Goal: Understand process/instructions

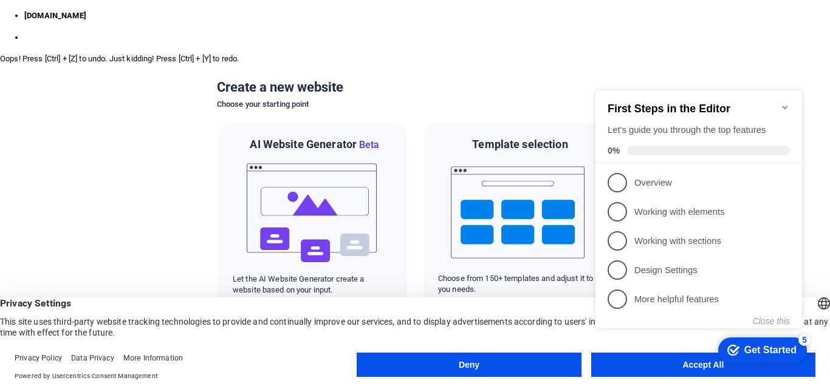
click at [705, 362] on div "checkmark Get Started 5 First Steps in the Editor Let's guide you through the t…" at bounding box center [701, 220] width 221 height 295
click at [666, 366] on div "checkmark Get Started 5 First Steps in the Editor Let's guide you through the t…" at bounding box center [701, 220] width 221 height 295
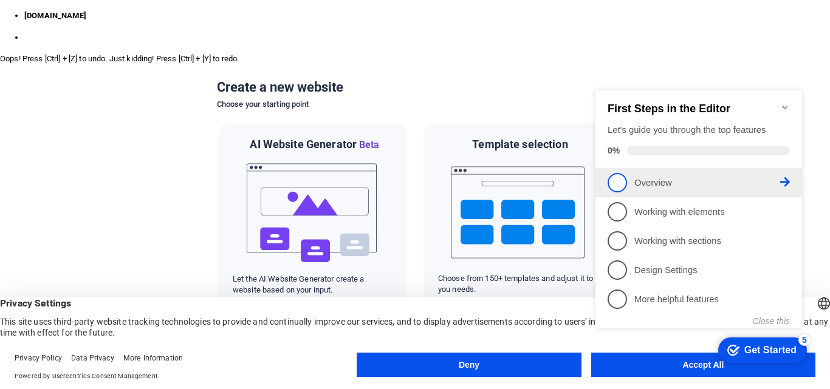
click at [631, 182] on link "1 Overview - incomplete" at bounding box center [699, 182] width 182 height 19
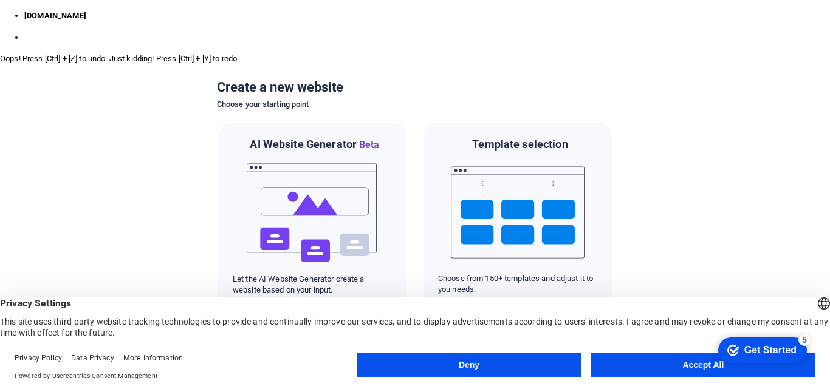
click at [658, 357] on button "Accept All" at bounding box center [703, 365] width 224 height 24
click at [658, 64] on div at bounding box center [415, 64] width 830 height 0
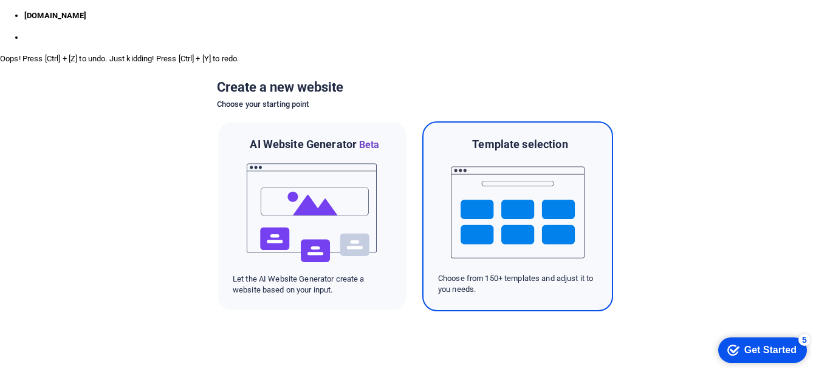
click at [535, 244] on img at bounding box center [518, 213] width 134 height 122
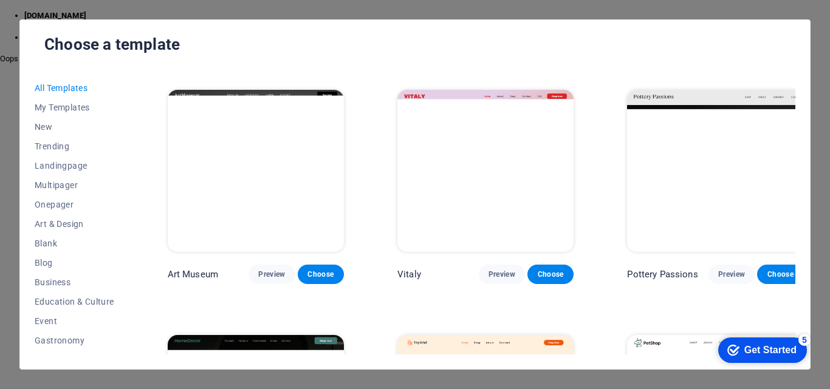
scroll to position [202, 0]
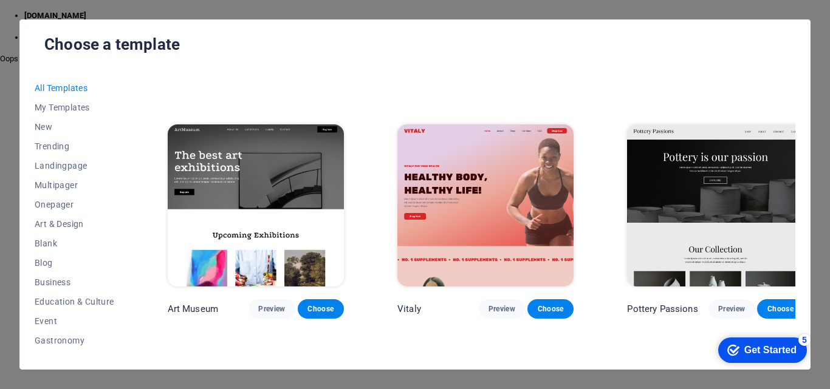
click at [307, 151] on img at bounding box center [256, 206] width 176 height 163
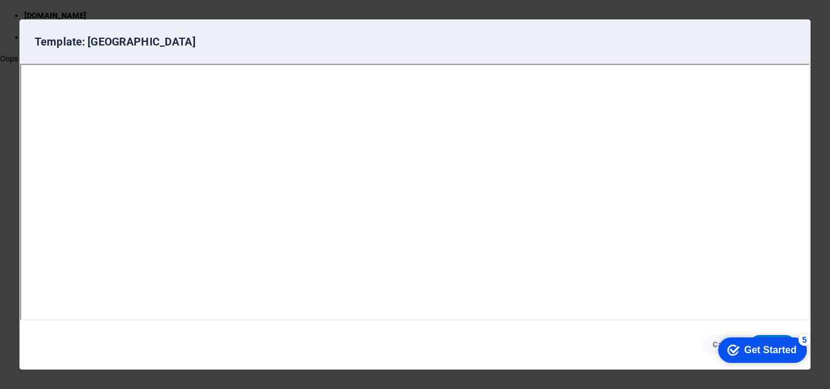
click at [737, 344] on div "checkmark Get Started 5" at bounding box center [761, 350] width 69 height 12
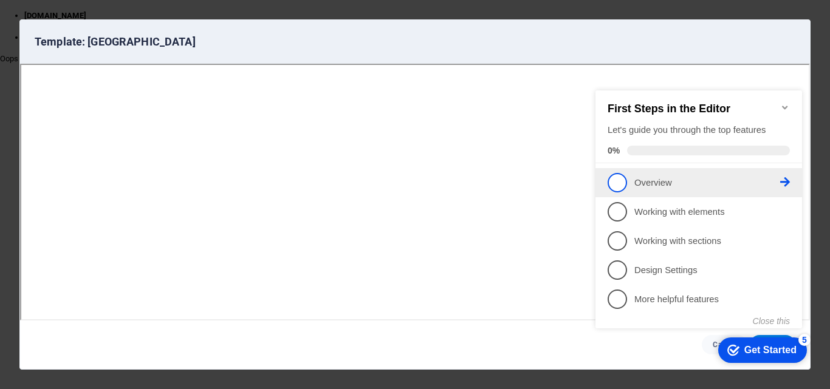
click at [615, 181] on span "1" at bounding box center [617, 182] width 19 height 19
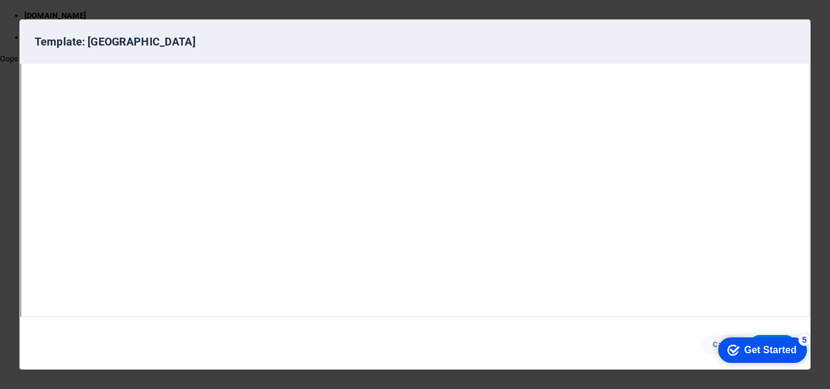
scroll to position [0, 0]
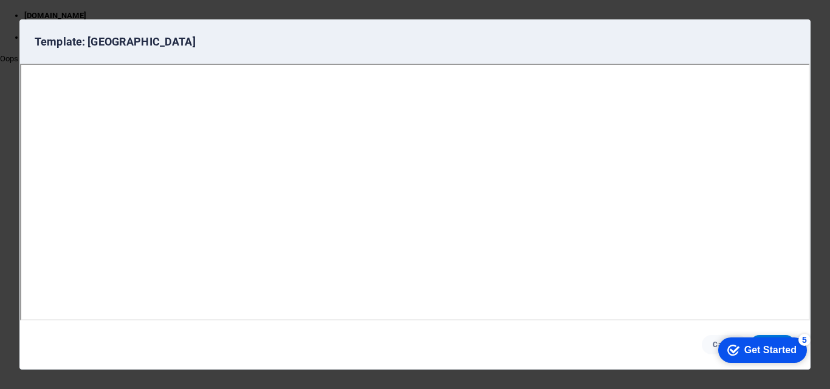
click at [733, 349] on icon "Get Started 5 items remaining, 0% complete" at bounding box center [733, 350] width 12 height 11
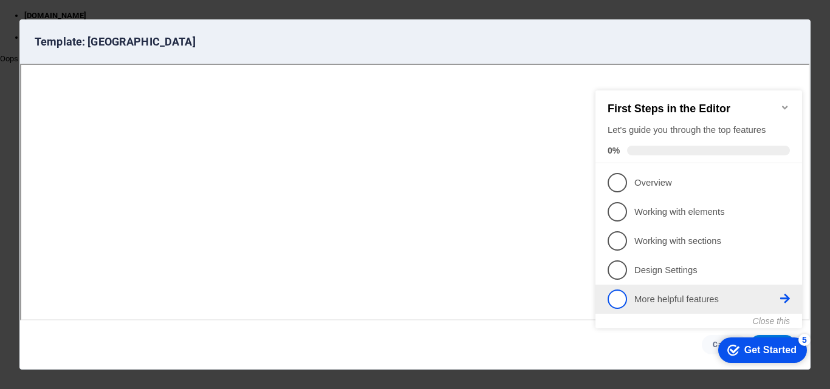
click at [603, 298] on li "5 More helpful features - incomplete" at bounding box center [698, 299] width 207 height 29
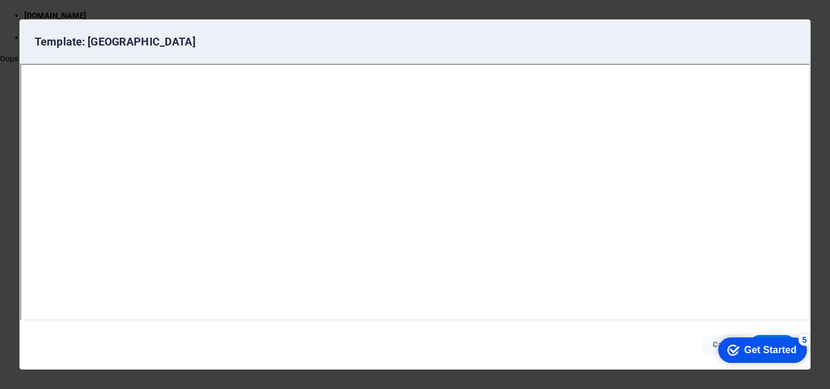
click at [772, 328] on div "Cancel Choose" at bounding box center [415, 345] width 790 height 49
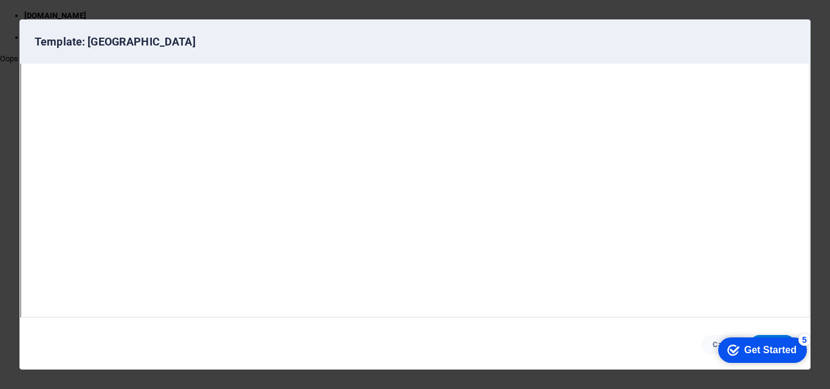
scroll to position [3, 0]
click at [458, 42] on icon "button" at bounding box center [458, 42] width 0 height 0
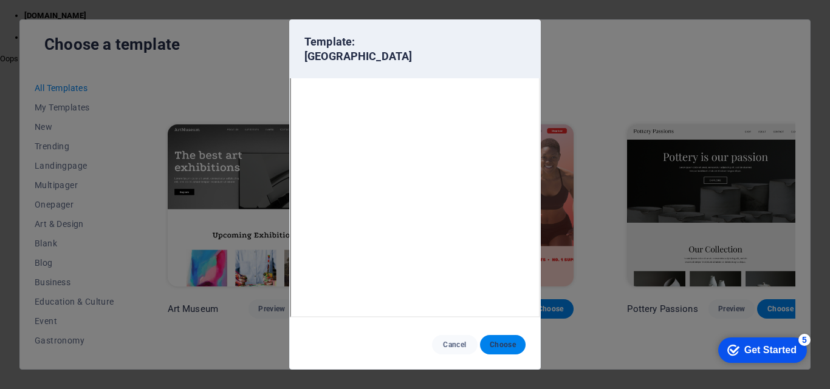
click at [502, 346] on span "Choose" at bounding box center [503, 345] width 26 height 10
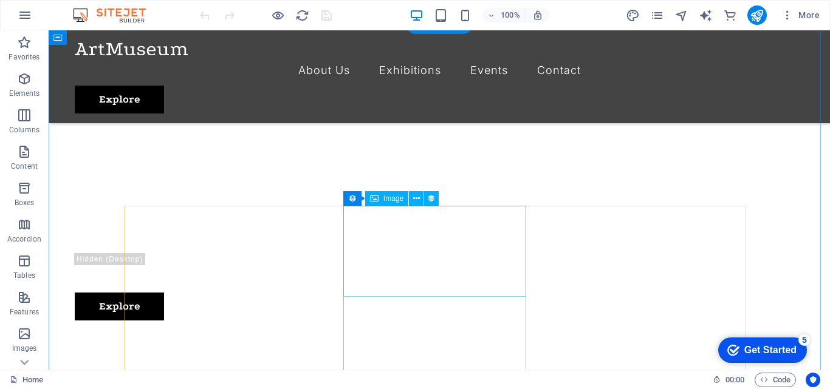
scroll to position [202, 0]
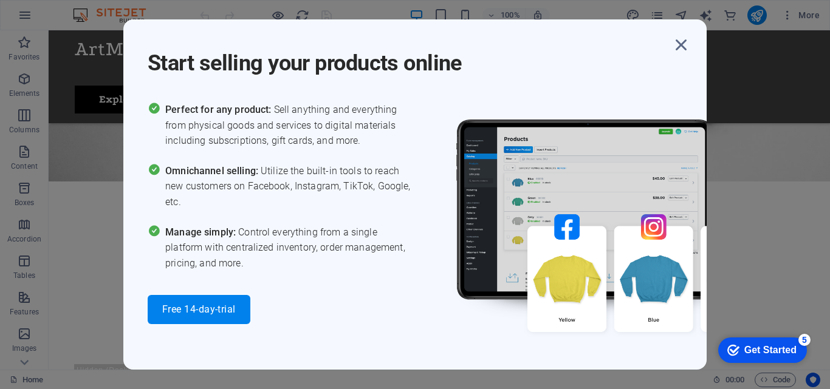
click at [671, 58] on div "Start selling your products online" at bounding box center [427, 56] width 559 height 44
click at [674, 46] on icon "button" at bounding box center [681, 45] width 22 height 22
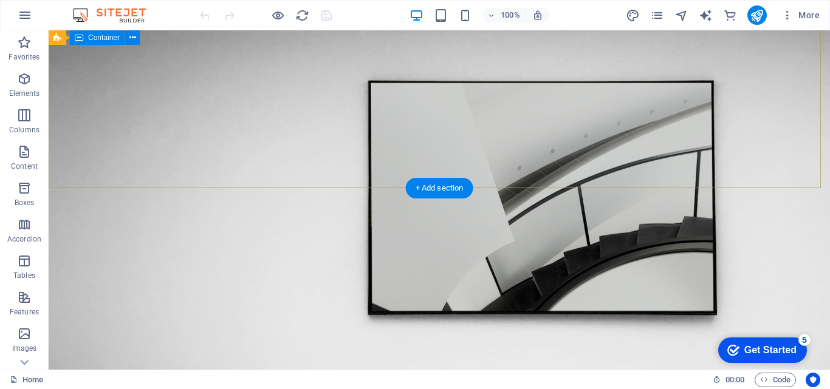
scroll to position [0, 0]
